Goal: Task Accomplishment & Management: Manage account settings

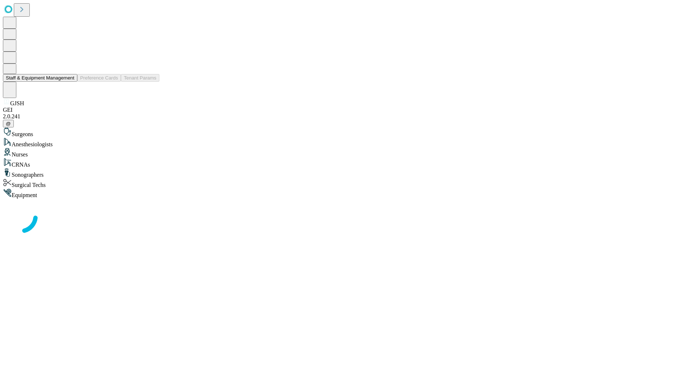
click at [69, 82] on button "Staff & Equipment Management" at bounding box center [40, 78] width 74 height 8
